Goal: Check status: Check status

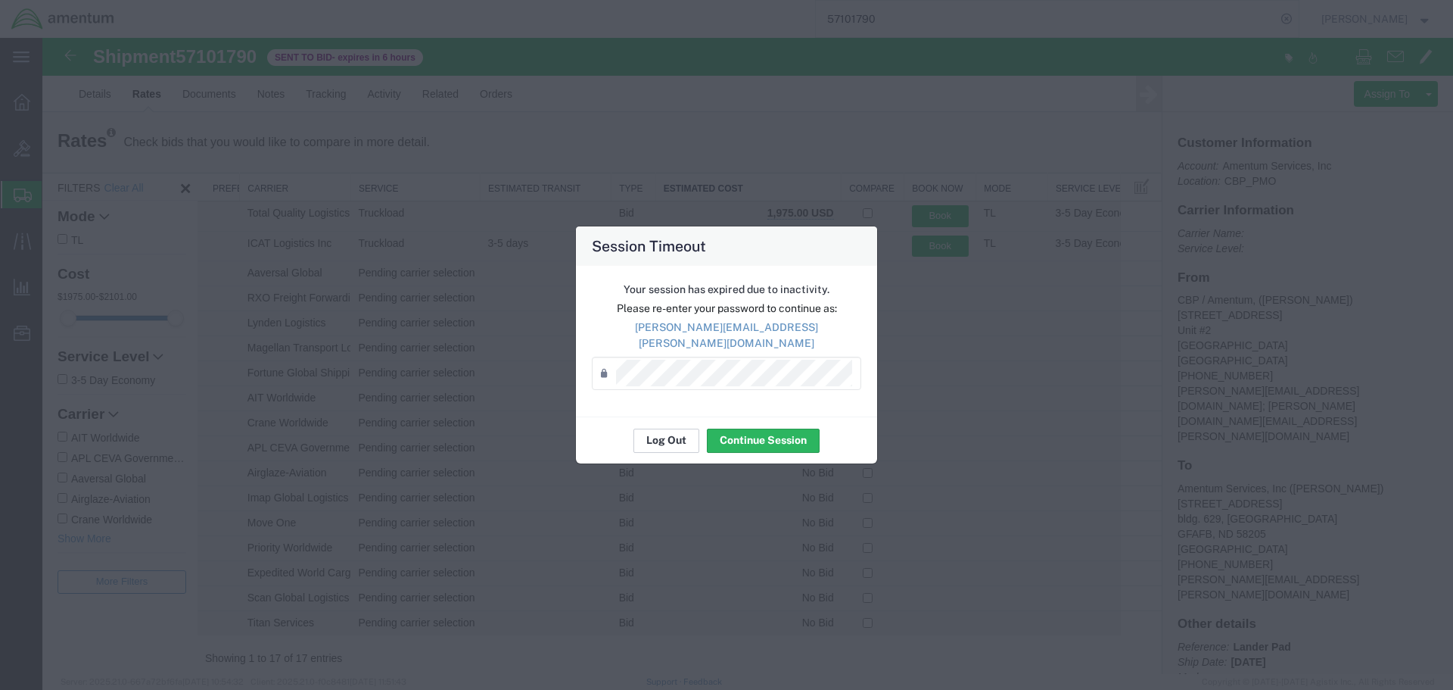
click at [666, 435] on button "Log Out" at bounding box center [667, 440] width 66 height 24
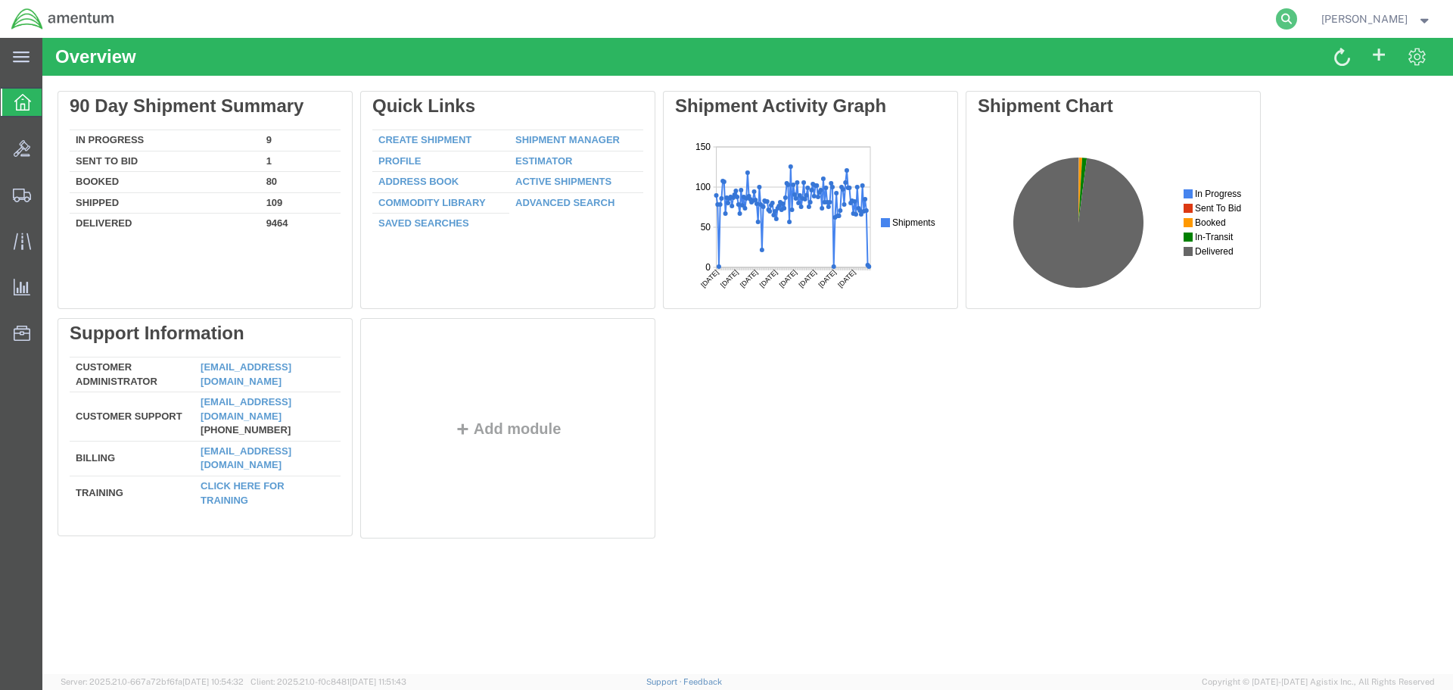
click at [1298, 20] on icon at bounding box center [1286, 18] width 21 height 21
paste input "57052497"
click at [1298, 17] on icon at bounding box center [1286, 18] width 21 height 21
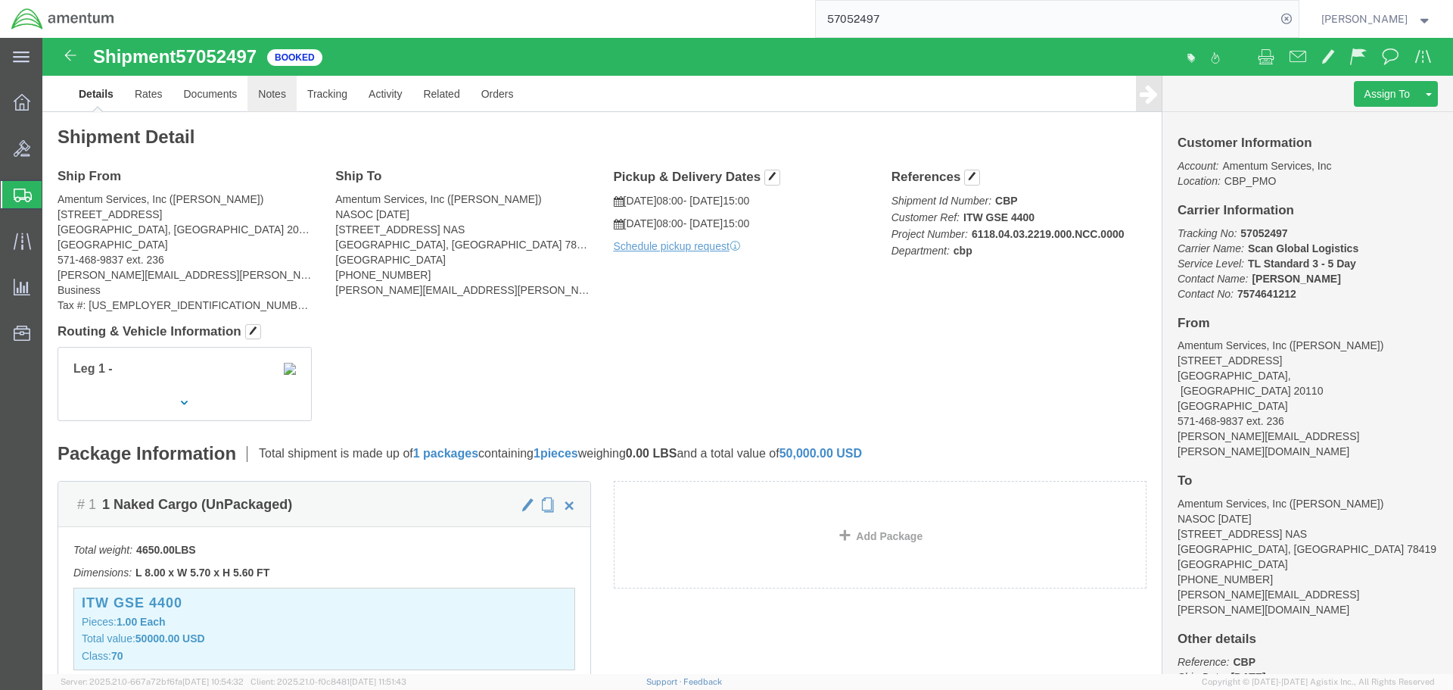
click link "Notes"
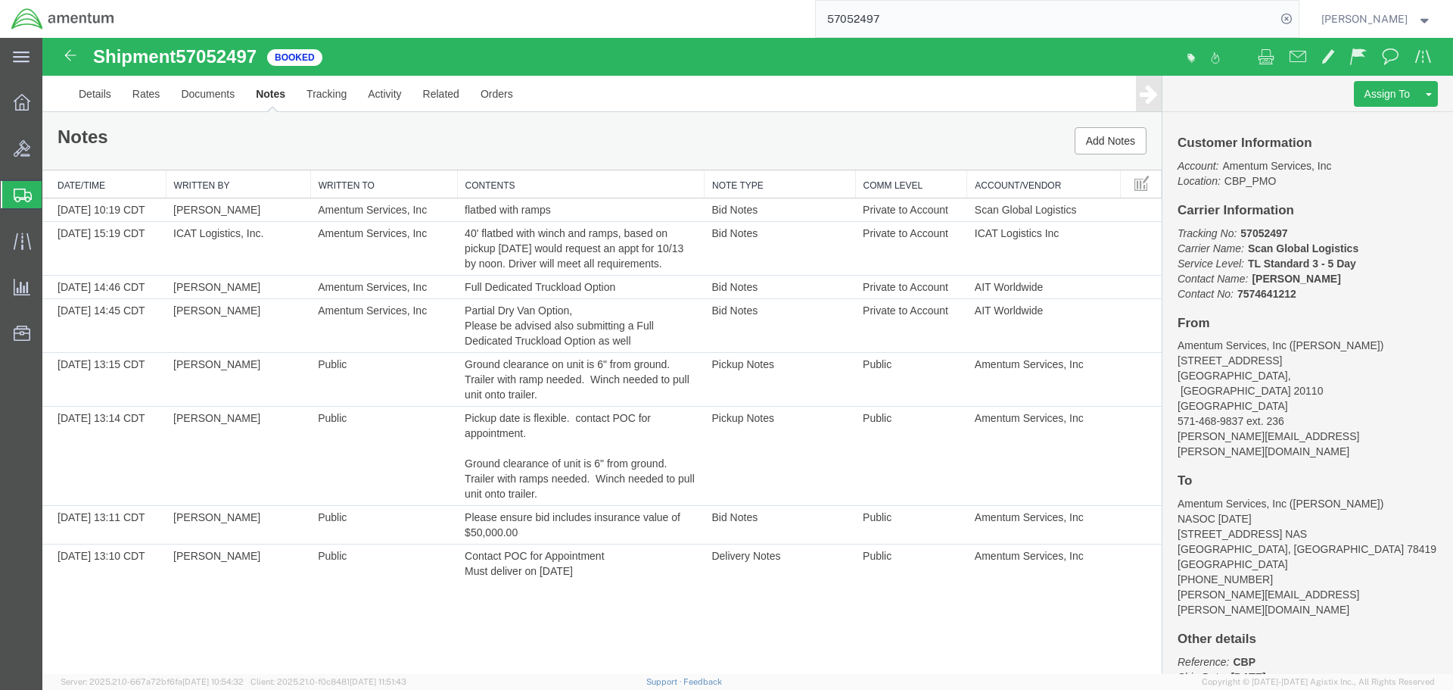
click at [1051, 26] on input "57052497" at bounding box center [1046, 19] width 460 height 36
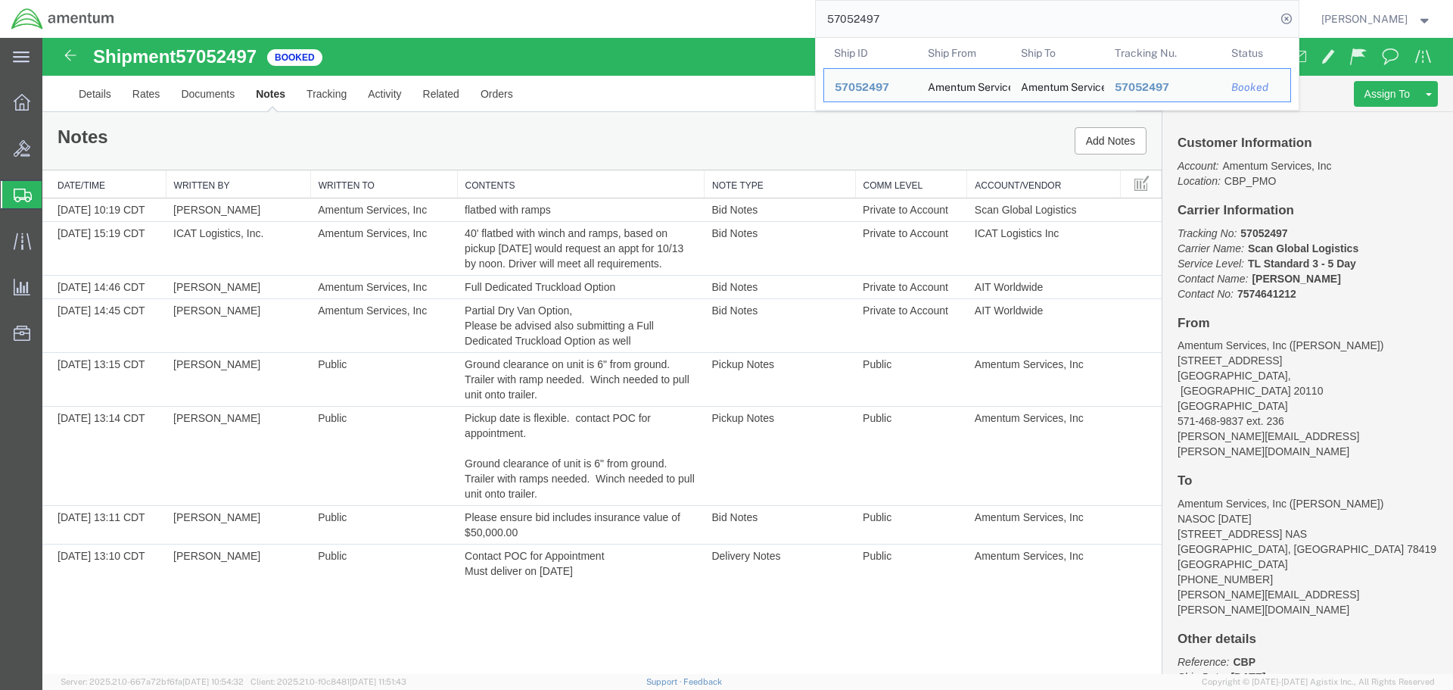
click at [1051, 26] on input "57052497" at bounding box center [1046, 19] width 460 height 36
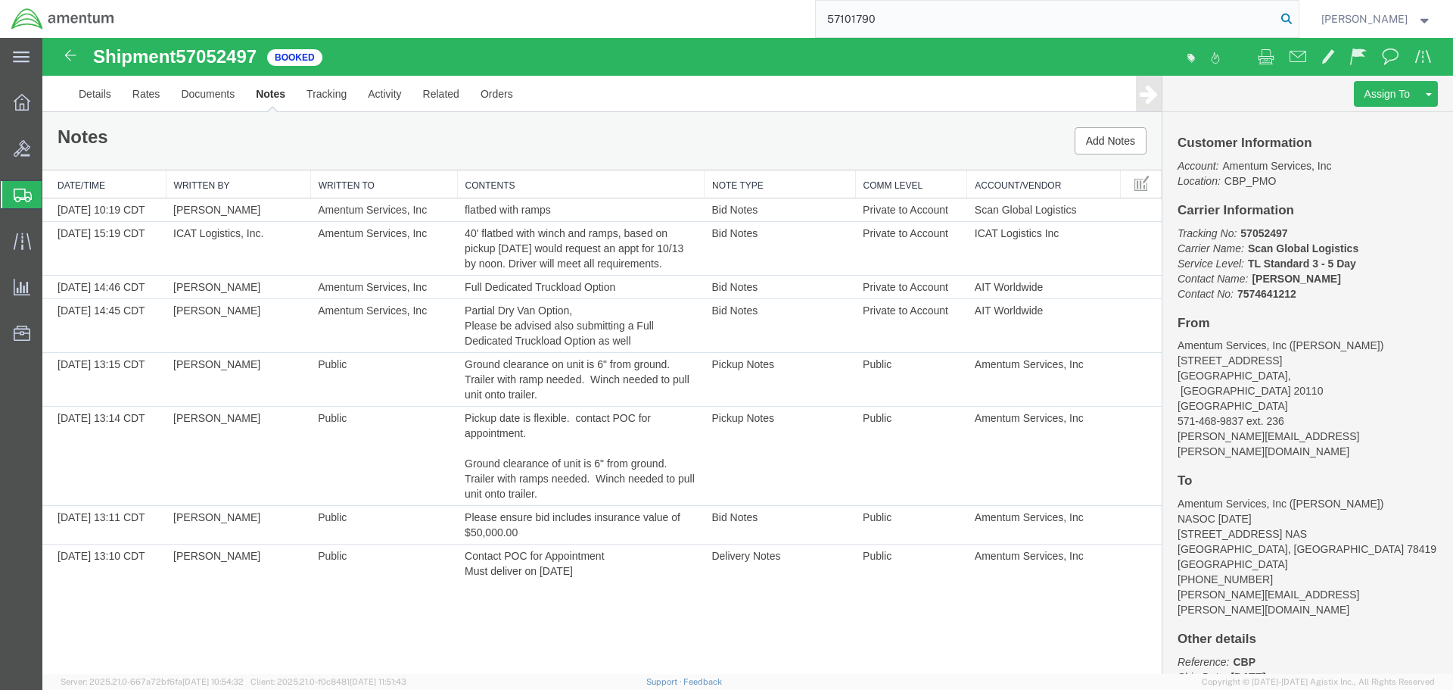
type input "57101790"
click at [1298, 21] on icon at bounding box center [1286, 18] width 21 height 21
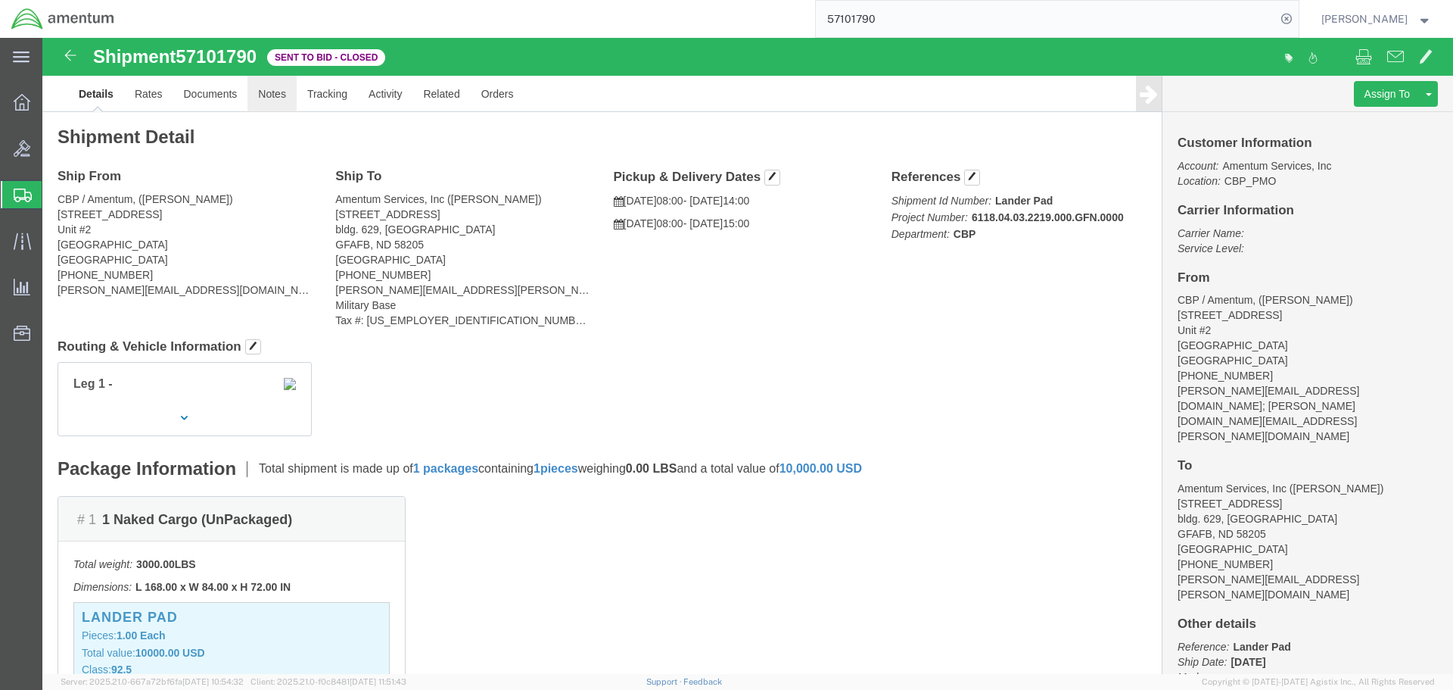
click link "Notes"
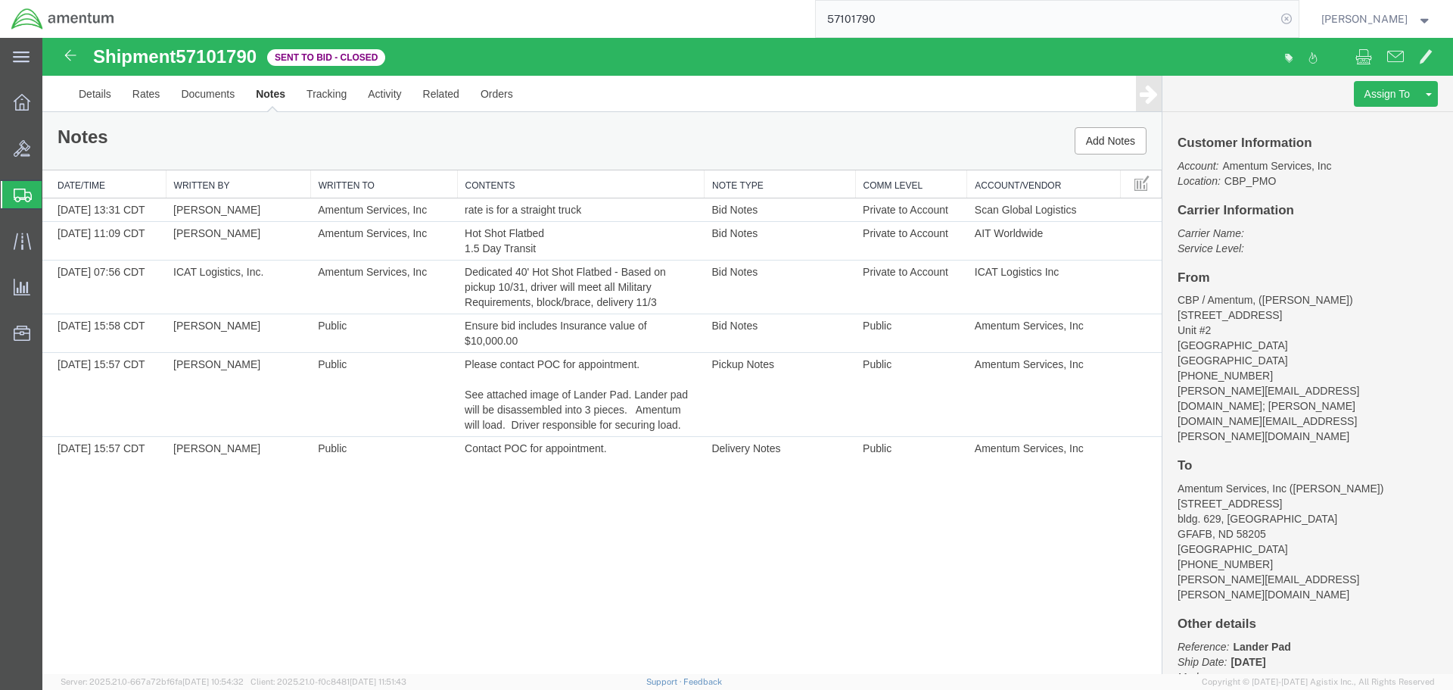
click at [1298, 18] on icon at bounding box center [1286, 18] width 21 height 21
click at [1298, 16] on icon at bounding box center [1286, 18] width 21 height 21
drag, startPoint x: 1107, startPoint y: 14, endPoint x: 1065, endPoint y: 25, distance: 43.2
click at [1065, 25] on input "search" at bounding box center [1046, 19] width 460 height 36
paste input "57034385"
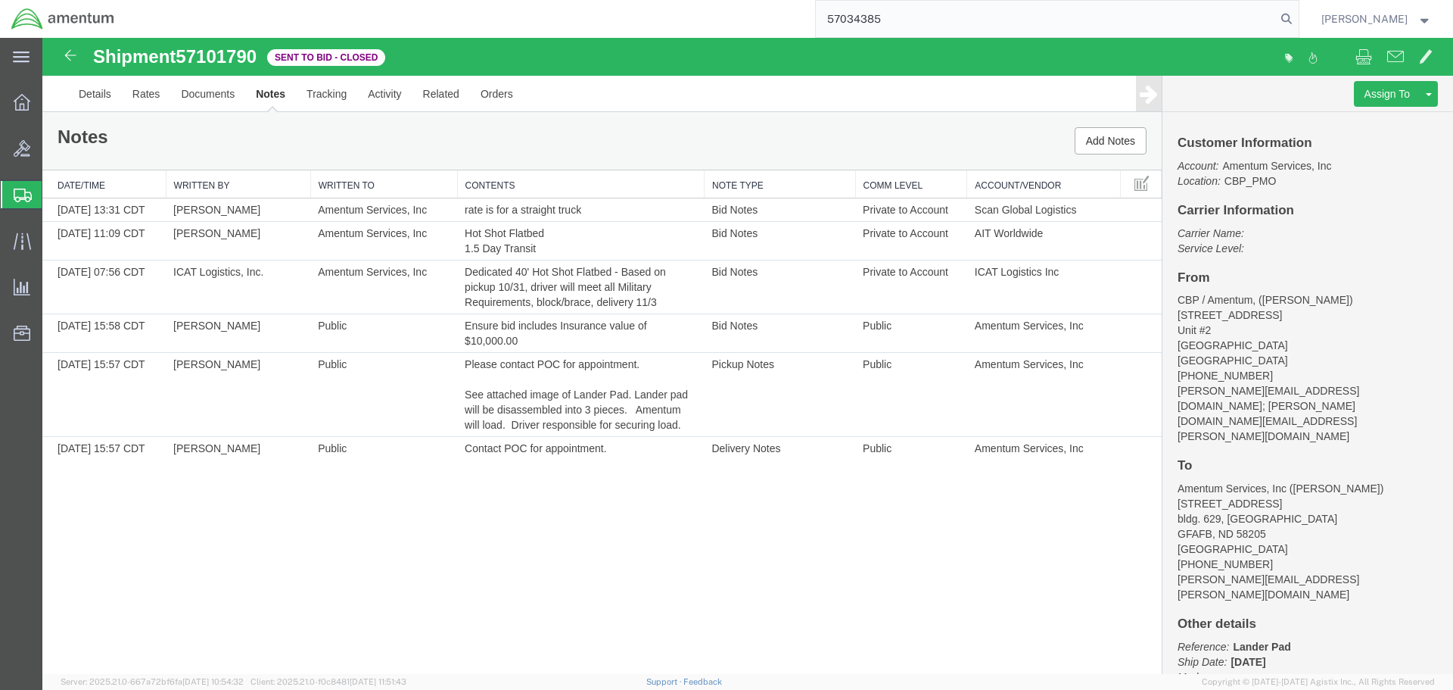
type input "57034385"
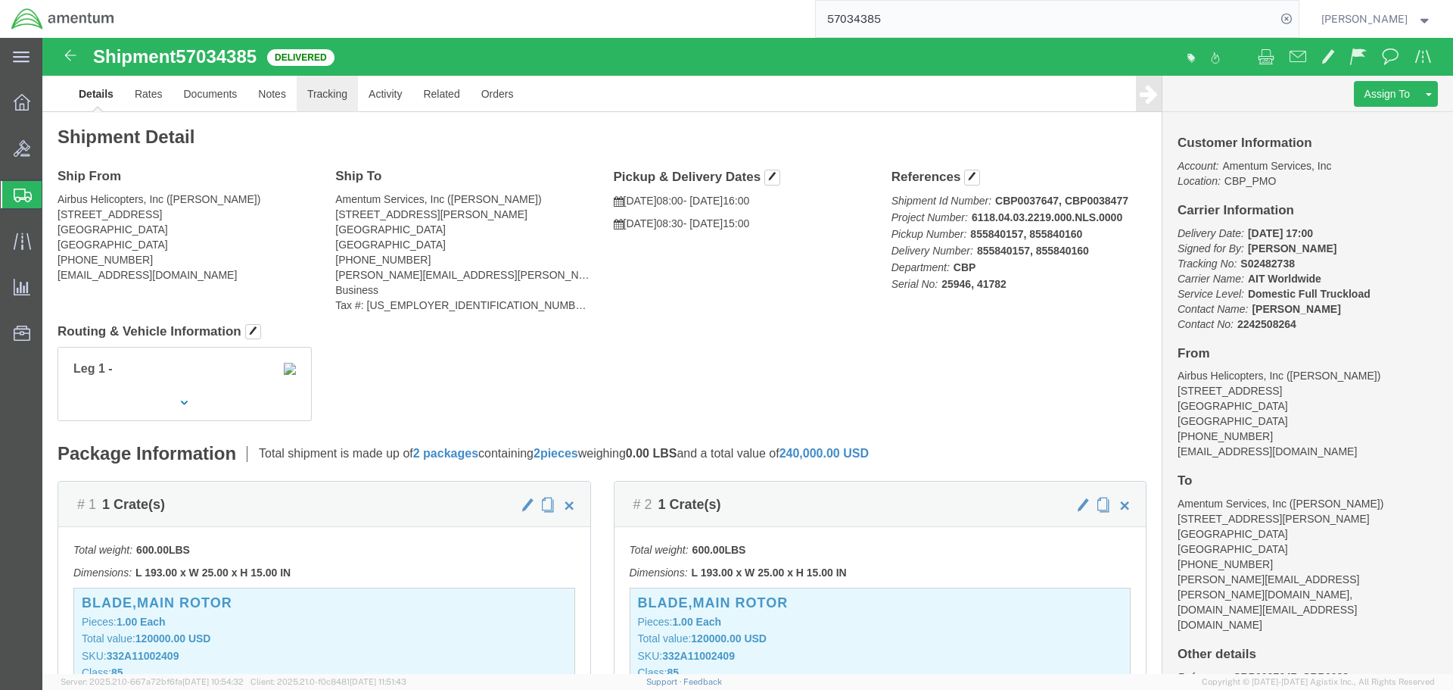
click link "Tracking"
